Goal: Task Accomplishment & Management: Use online tool/utility

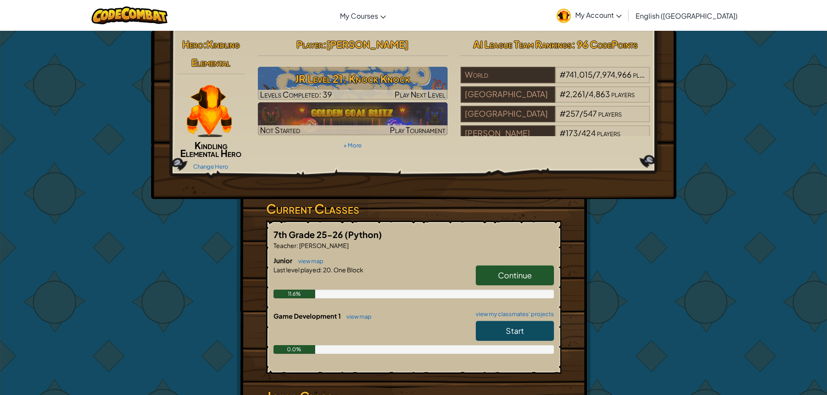
click at [522, 278] on span "Continue" at bounding box center [515, 275] width 34 height 10
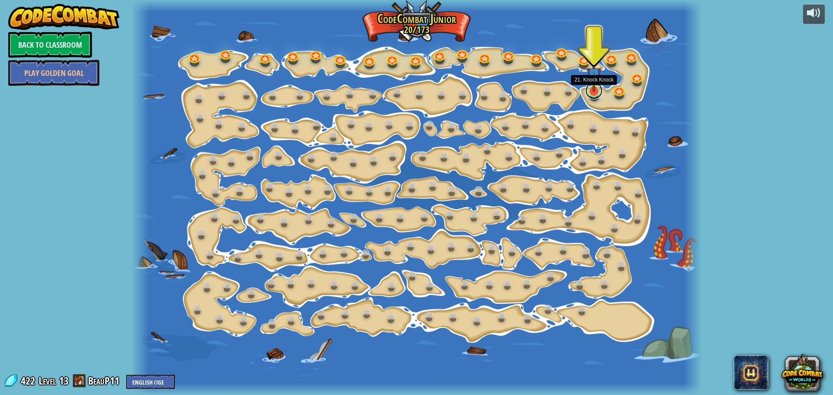
click at [594, 94] on link at bounding box center [593, 90] width 17 height 17
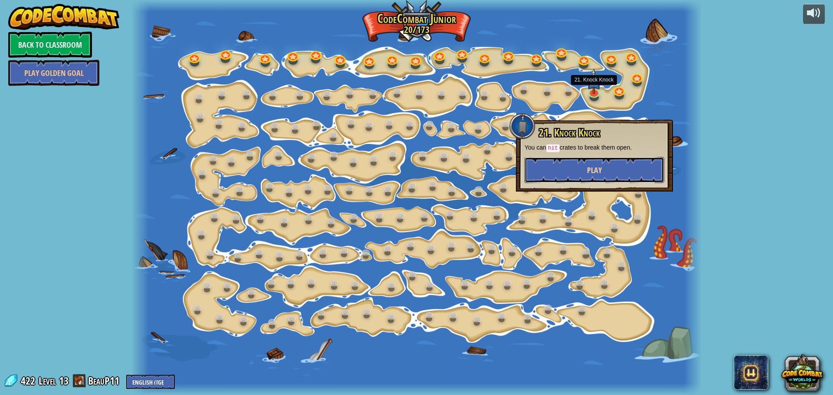
click at [579, 176] on button "Play" at bounding box center [595, 170] width 140 height 26
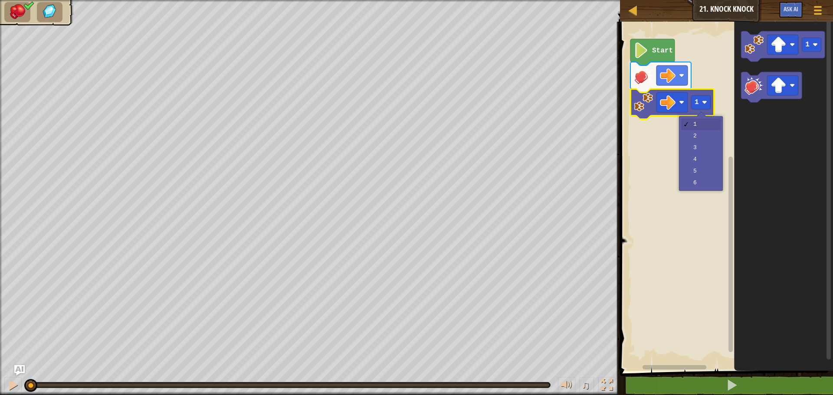
click at [705, 104] on image "Blockly Workspace" at bounding box center [704, 102] width 5 height 5
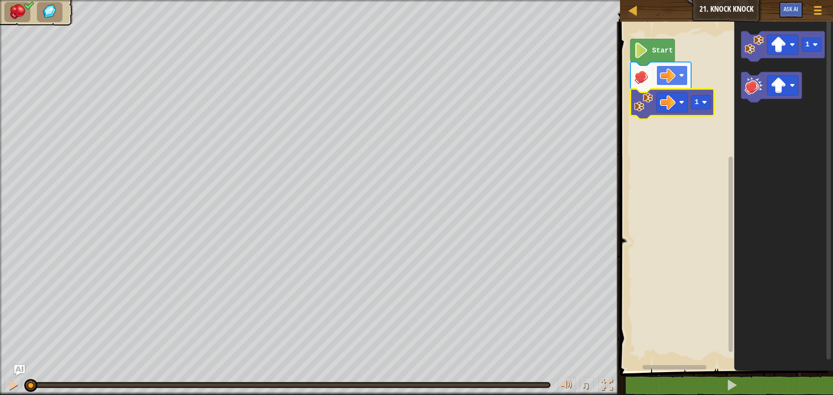
click at [688, 75] on rect "Blockly Workspace" at bounding box center [671, 76] width 31 height 20
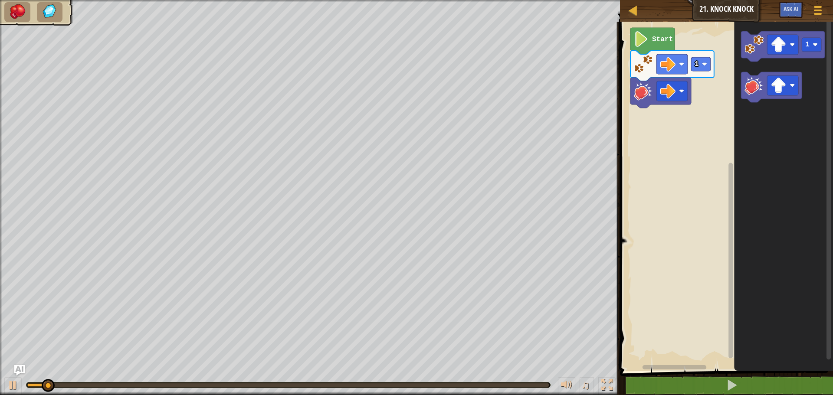
click at [639, 107] on rect "Blockly Workspace" at bounding box center [725, 194] width 216 height 354
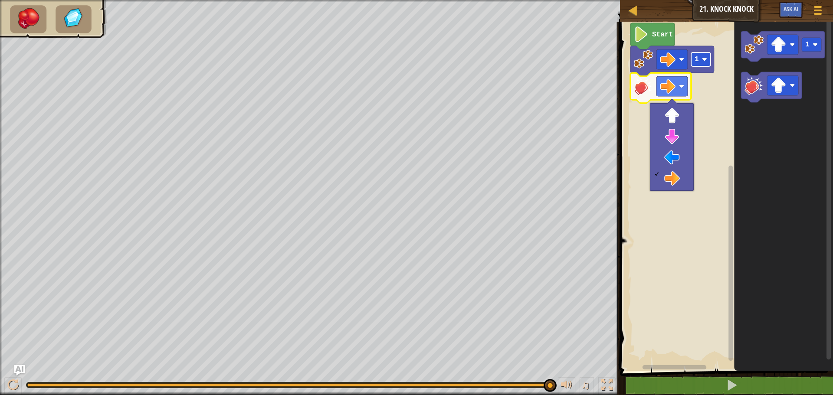
click at [699, 58] on rect "Blockly Workspace" at bounding box center [701, 60] width 20 height 14
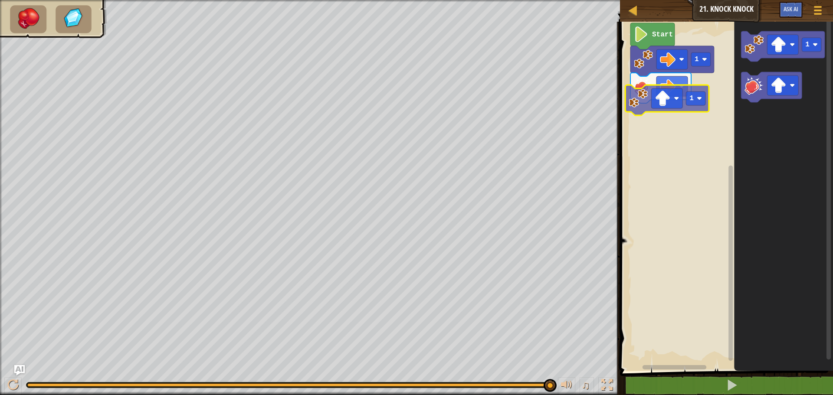
click at [641, 109] on div "Start 1 1 1 1" at bounding box center [725, 194] width 216 height 354
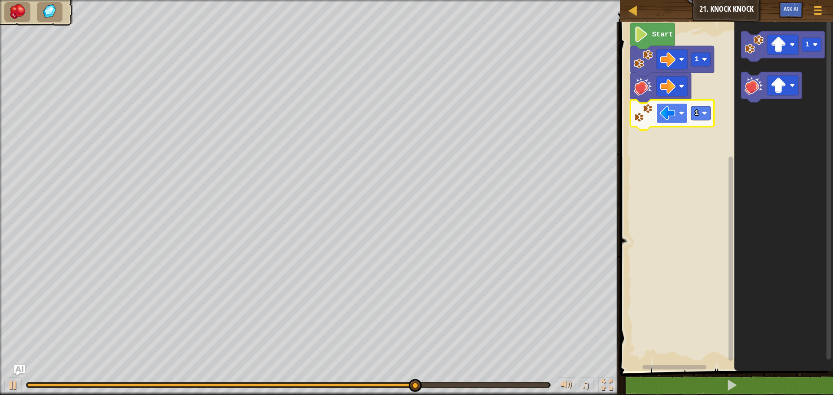
click at [679, 105] on rect "Blockly Workspace" at bounding box center [671, 113] width 31 height 20
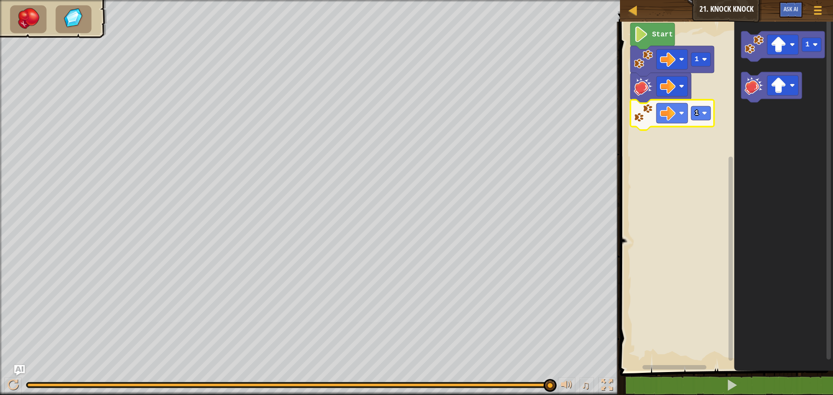
click at [659, 28] on icon "Blockly Workspace" at bounding box center [652, 36] width 44 height 26
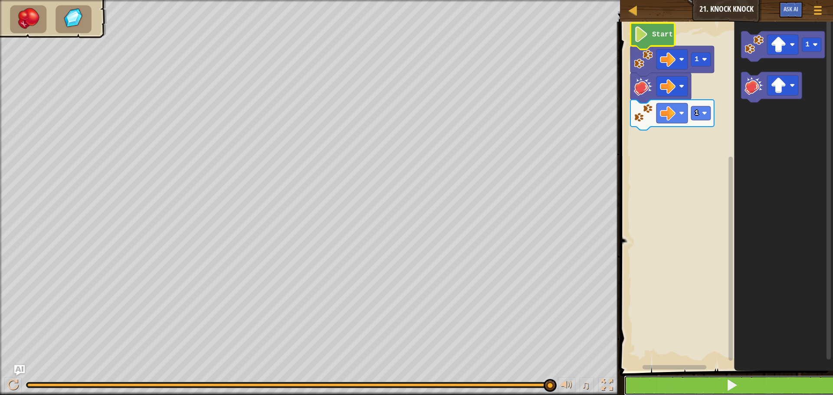
drag, startPoint x: 664, startPoint y: 383, endPoint x: 659, endPoint y: 383, distance: 5.2
click at [663, 383] on button at bounding box center [732, 386] width 216 height 20
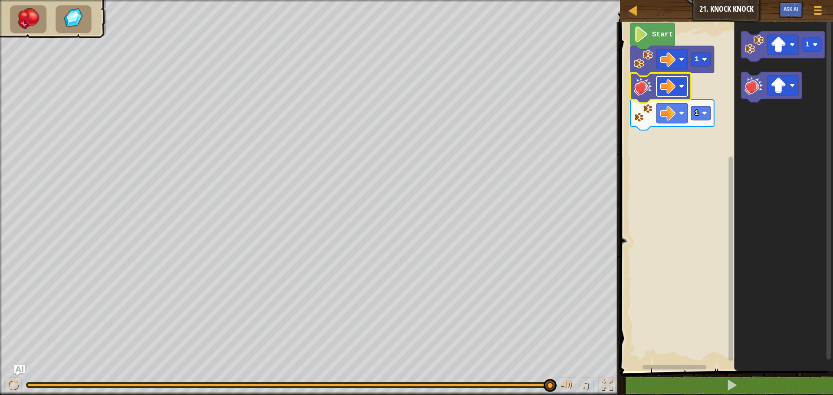
click at [669, 85] on image "Blockly Workspace" at bounding box center [668, 87] width 16 height 16
